Goal: Obtain resource: Obtain resource

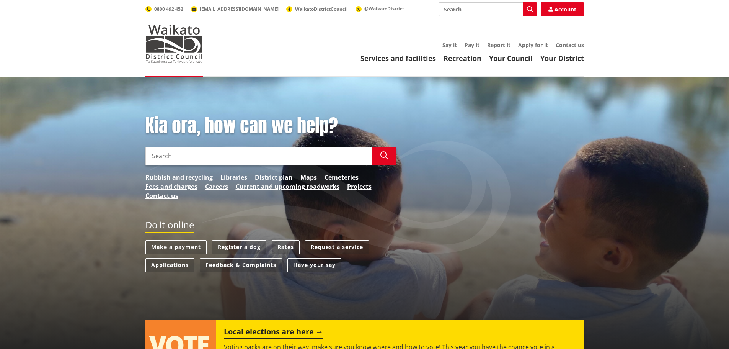
click at [461, 11] on input "Search" at bounding box center [488, 9] width 98 height 14
click at [528, 46] on link "Apply for it" at bounding box center [533, 44] width 30 height 7
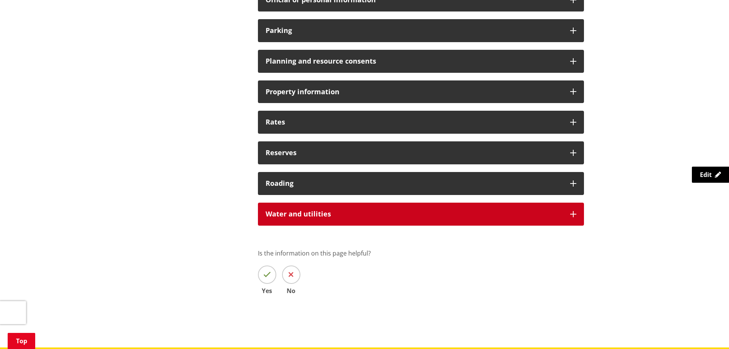
scroll to position [612, 0]
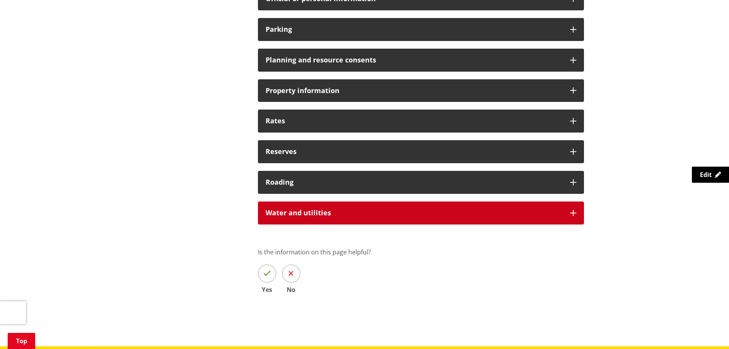
click at [573, 214] on icon at bounding box center [573, 213] width 6 height 6
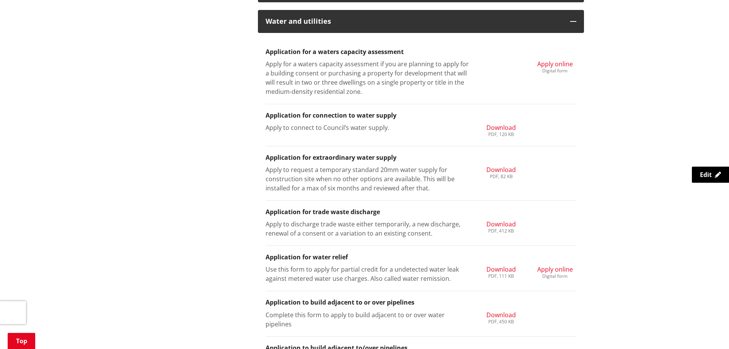
scroll to position [880, 0]
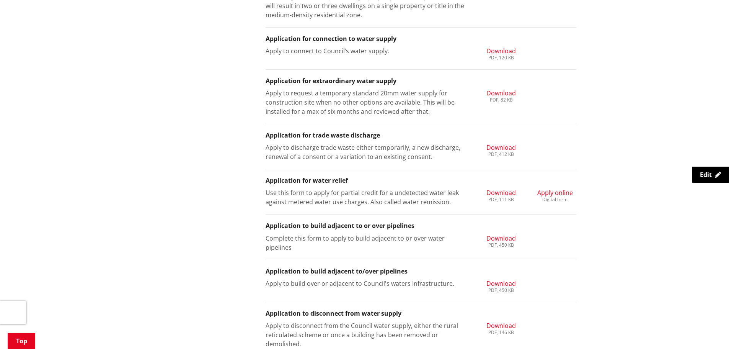
click at [500, 192] on span "Download" at bounding box center [500, 192] width 29 height 8
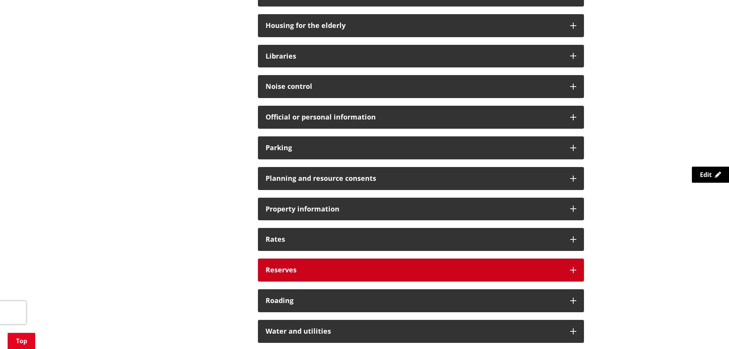
scroll to position [497, 0]
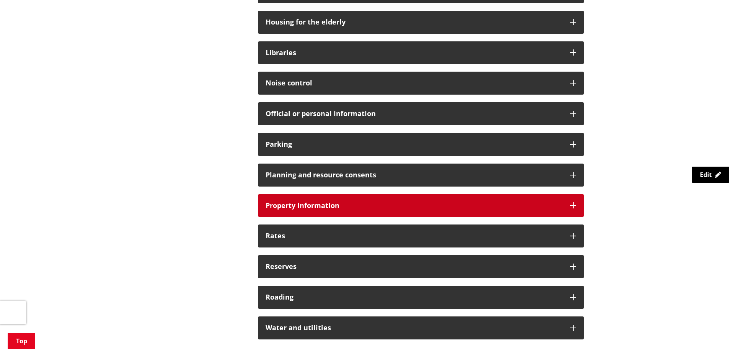
click at [572, 207] on icon at bounding box center [573, 205] width 6 height 6
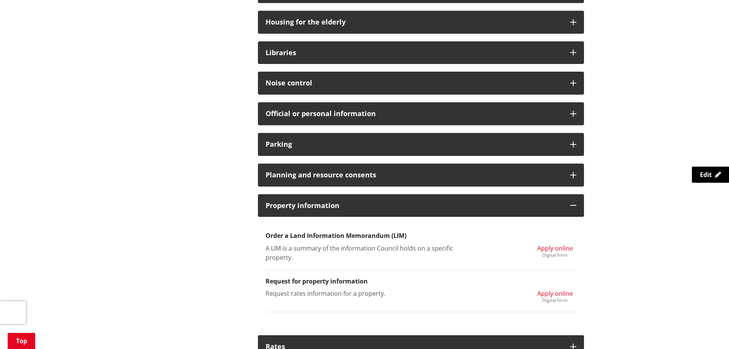
click at [558, 253] on div "Digital form" at bounding box center [555, 255] width 36 height 5
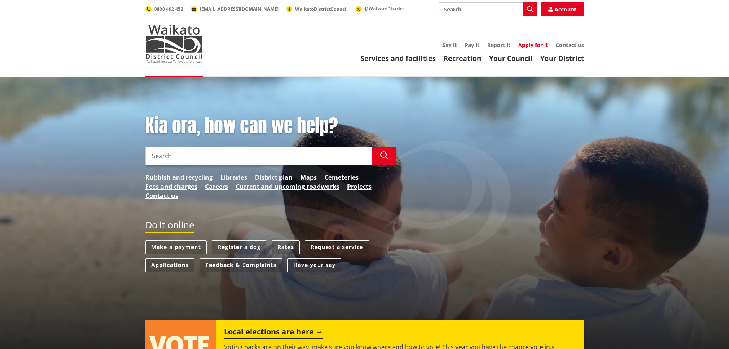
click at [526, 45] on link "Apply for it" at bounding box center [533, 44] width 30 height 7
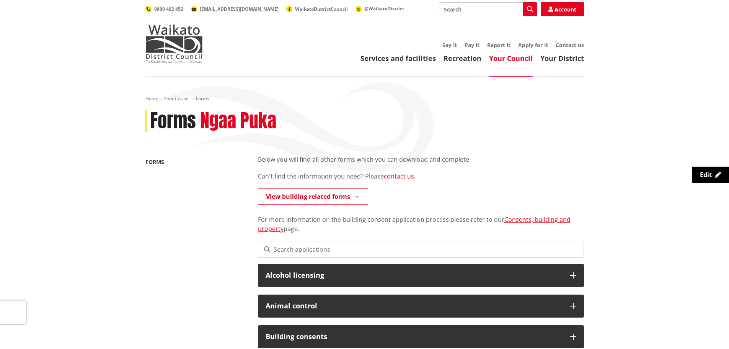
click at [493, 14] on input "Search" at bounding box center [488, 9] width 98 height 14
type input "lim"
click at [536, 46] on div "Toggle search Toggle navigation Services and facilities Recreation Your Council…" at bounding box center [365, 32] width 450 height 60
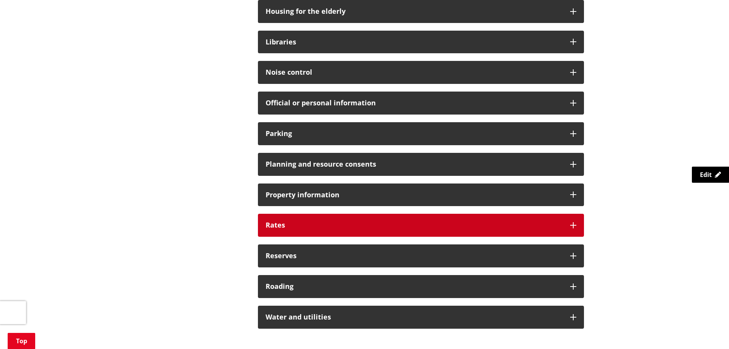
scroll to position [574, 0]
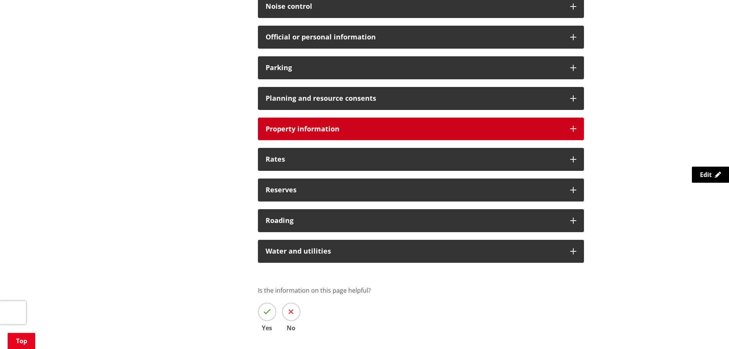
click at [570, 125] on div "Property information" at bounding box center [421, 128] width 326 height 23
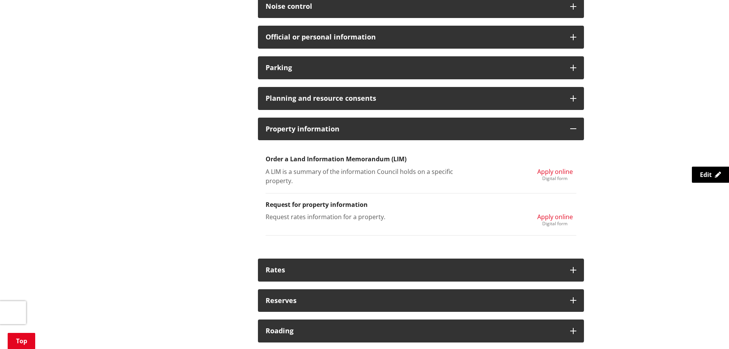
click at [557, 173] on span "Apply online" at bounding box center [555, 171] width 36 height 8
